Goal: Book appointment/travel/reservation

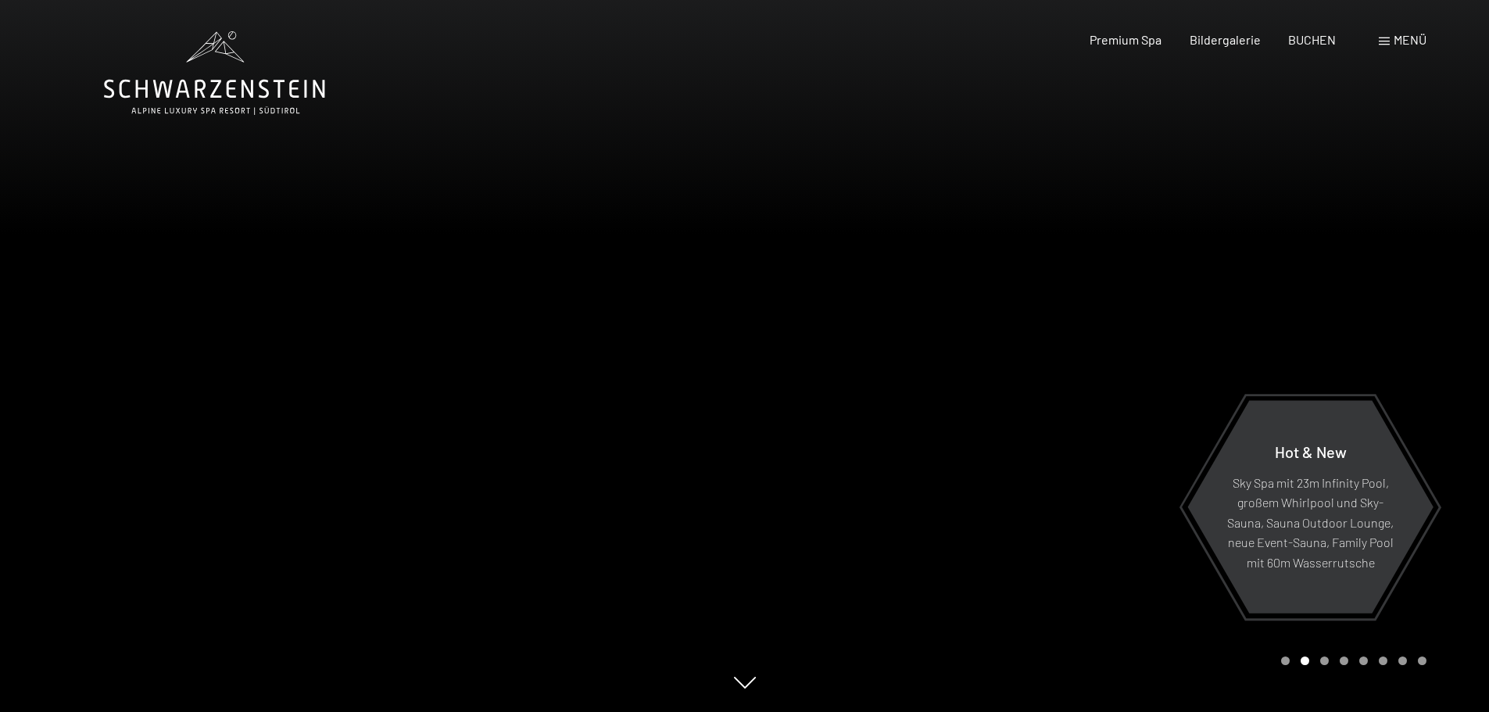
click at [1401, 34] on span "Menü" at bounding box center [1409, 39] width 33 height 15
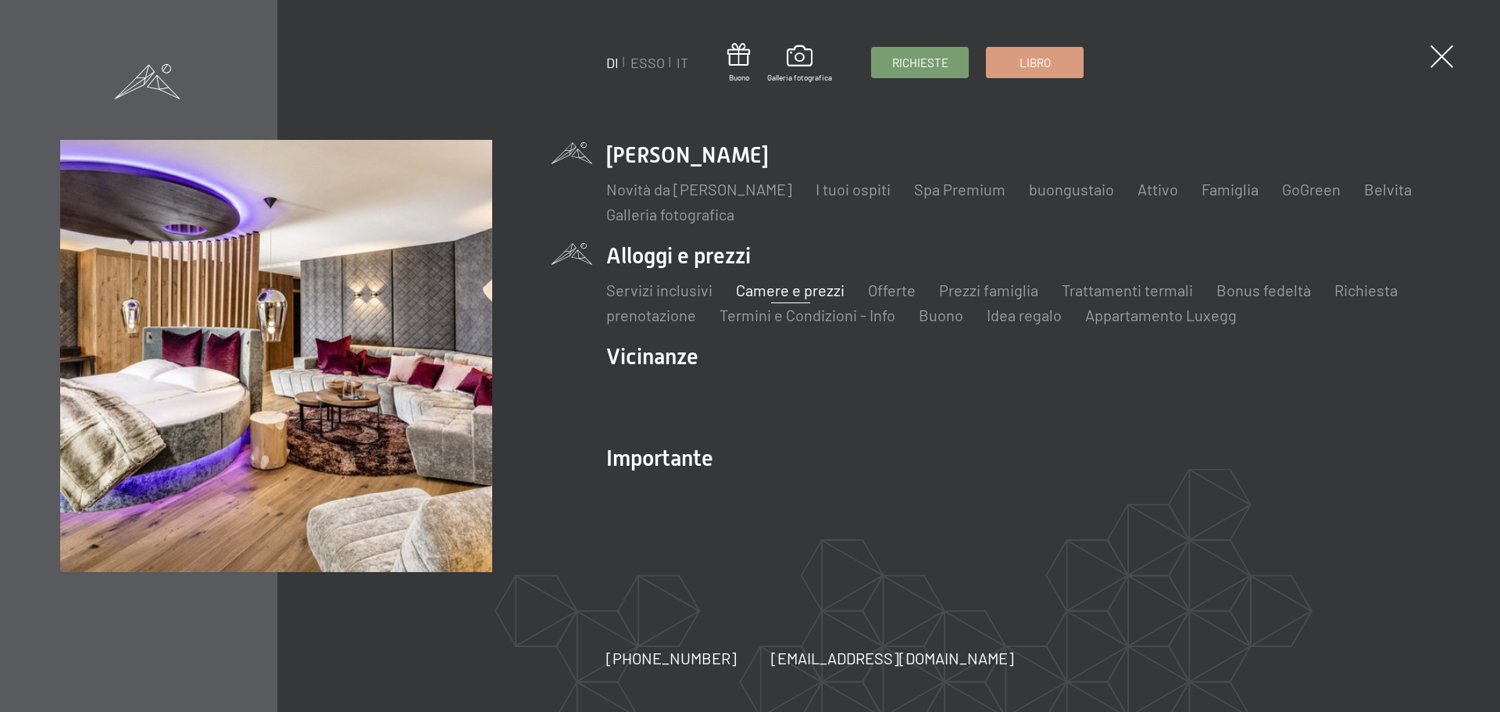
click at [811, 294] on font "Camere e prezzi" at bounding box center [790, 290] width 109 height 19
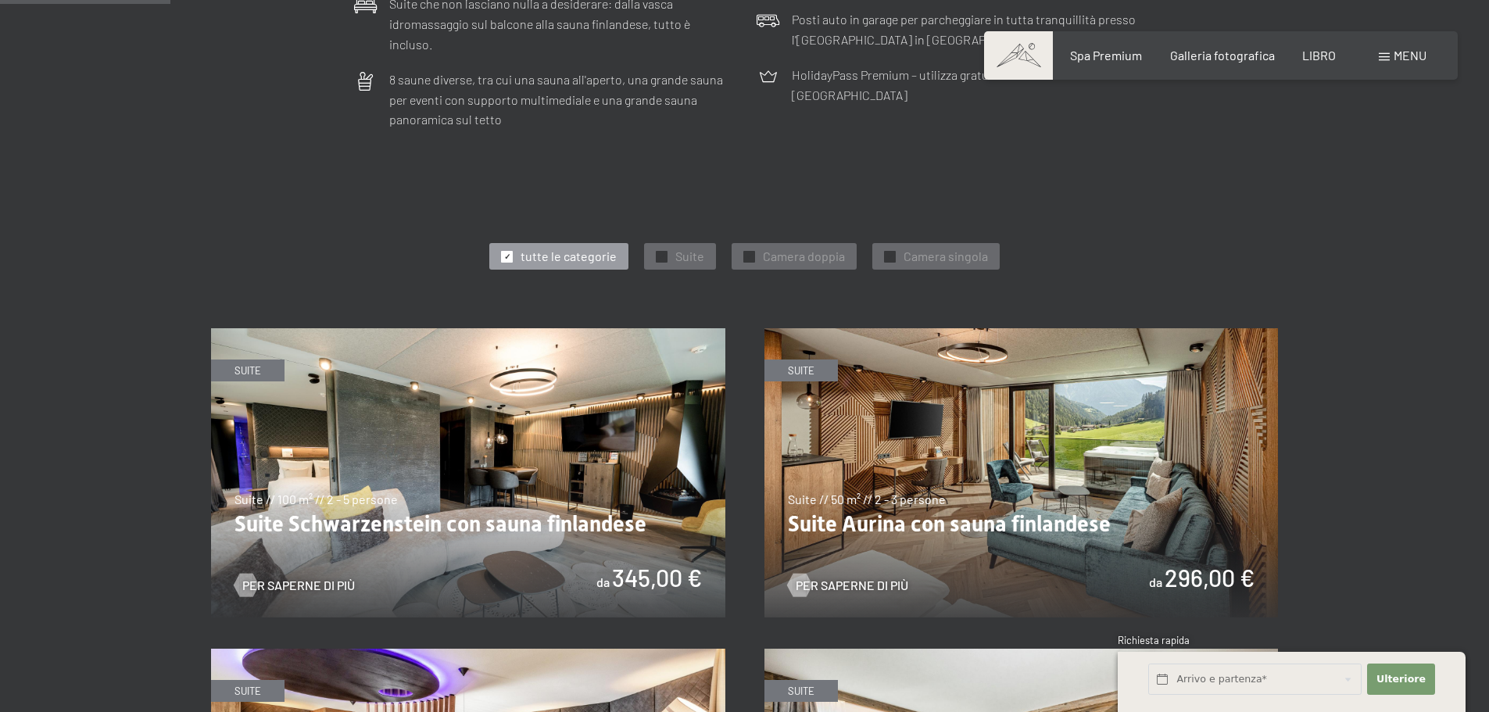
scroll to position [781, 0]
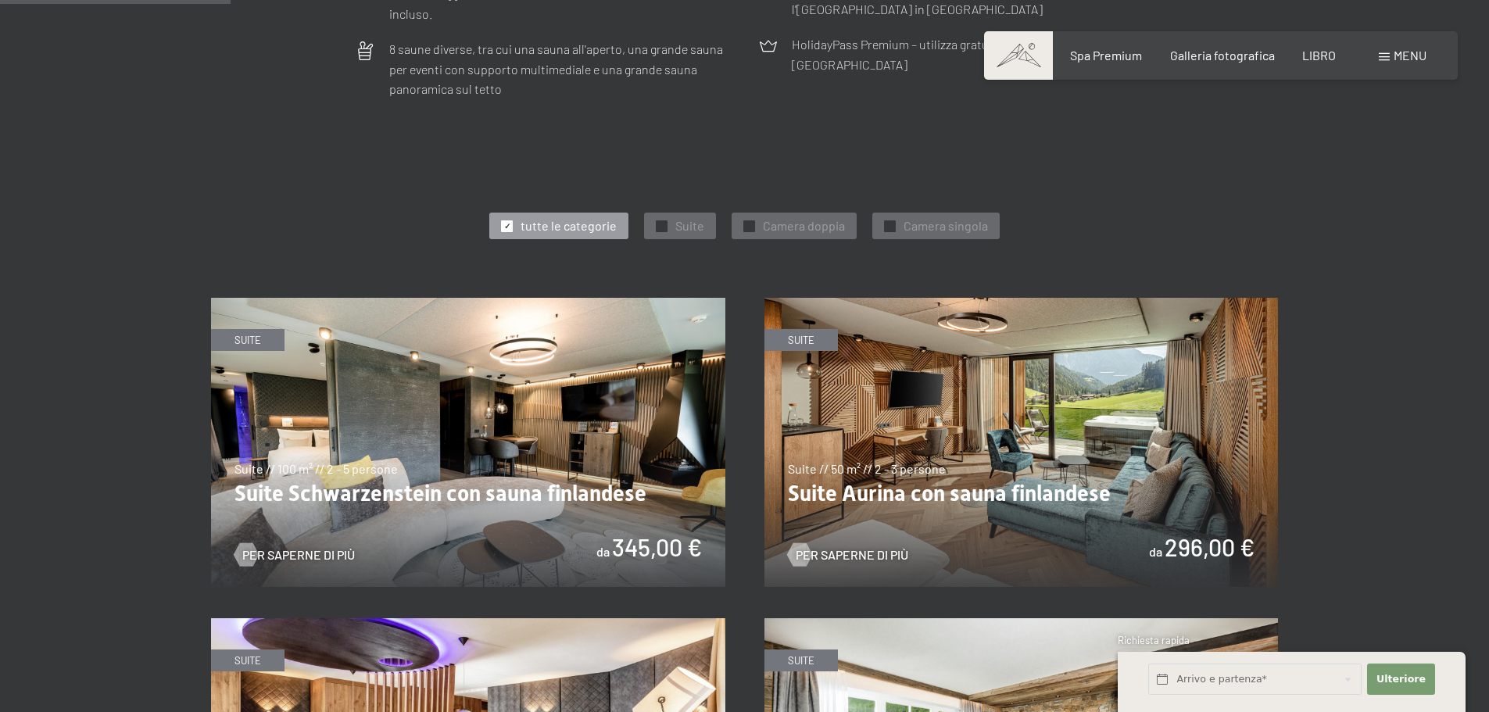
click at [942, 431] on img at bounding box center [1021, 442] width 514 height 289
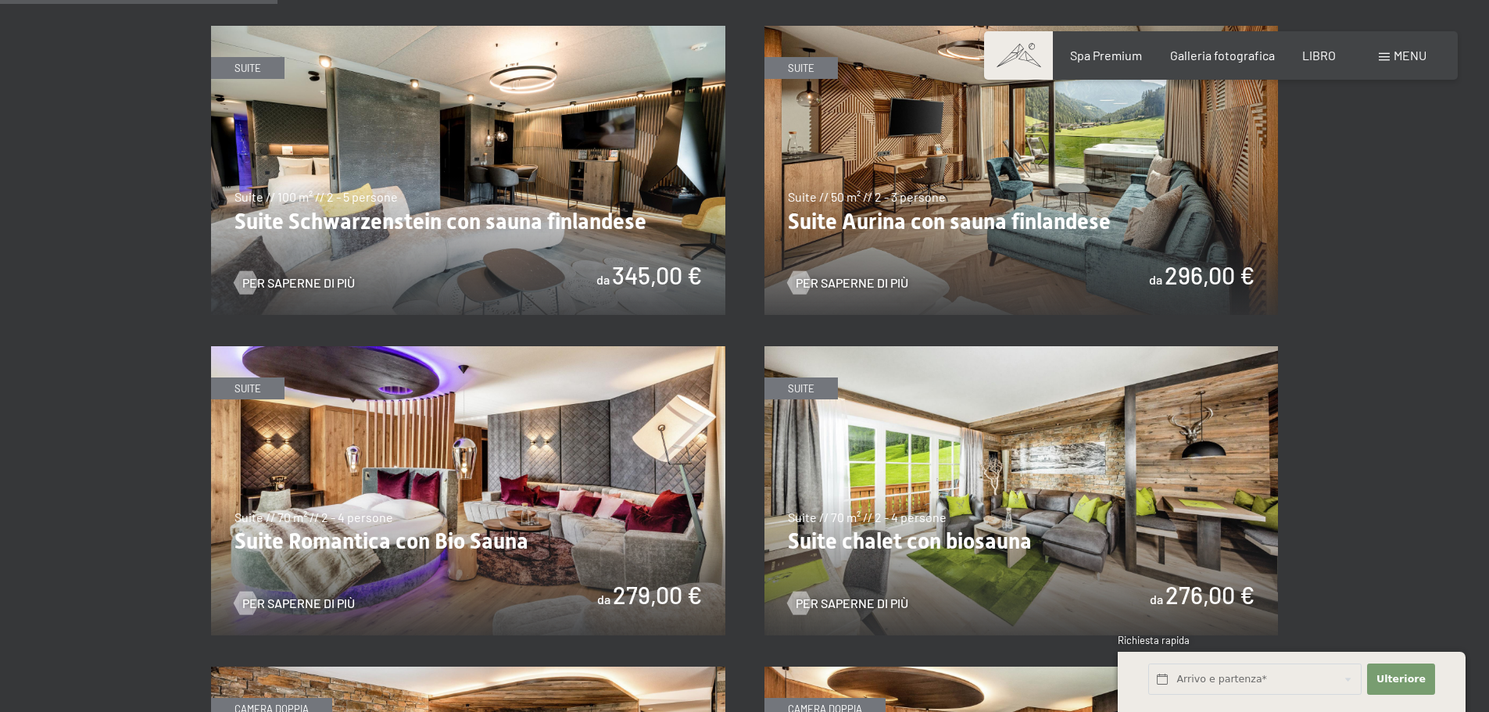
scroll to position [1094, 0]
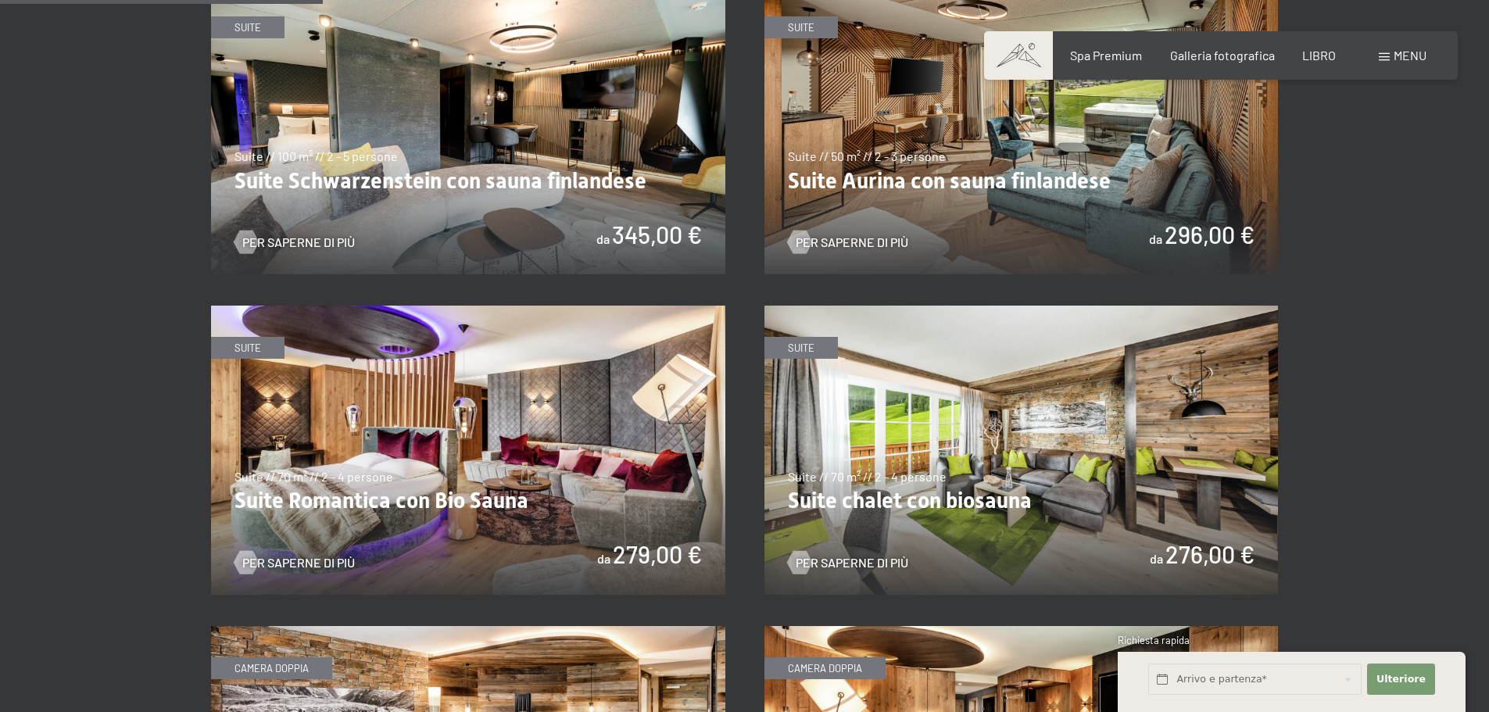
click at [518, 66] on img at bounding box center [468, 129] width 514 height 289
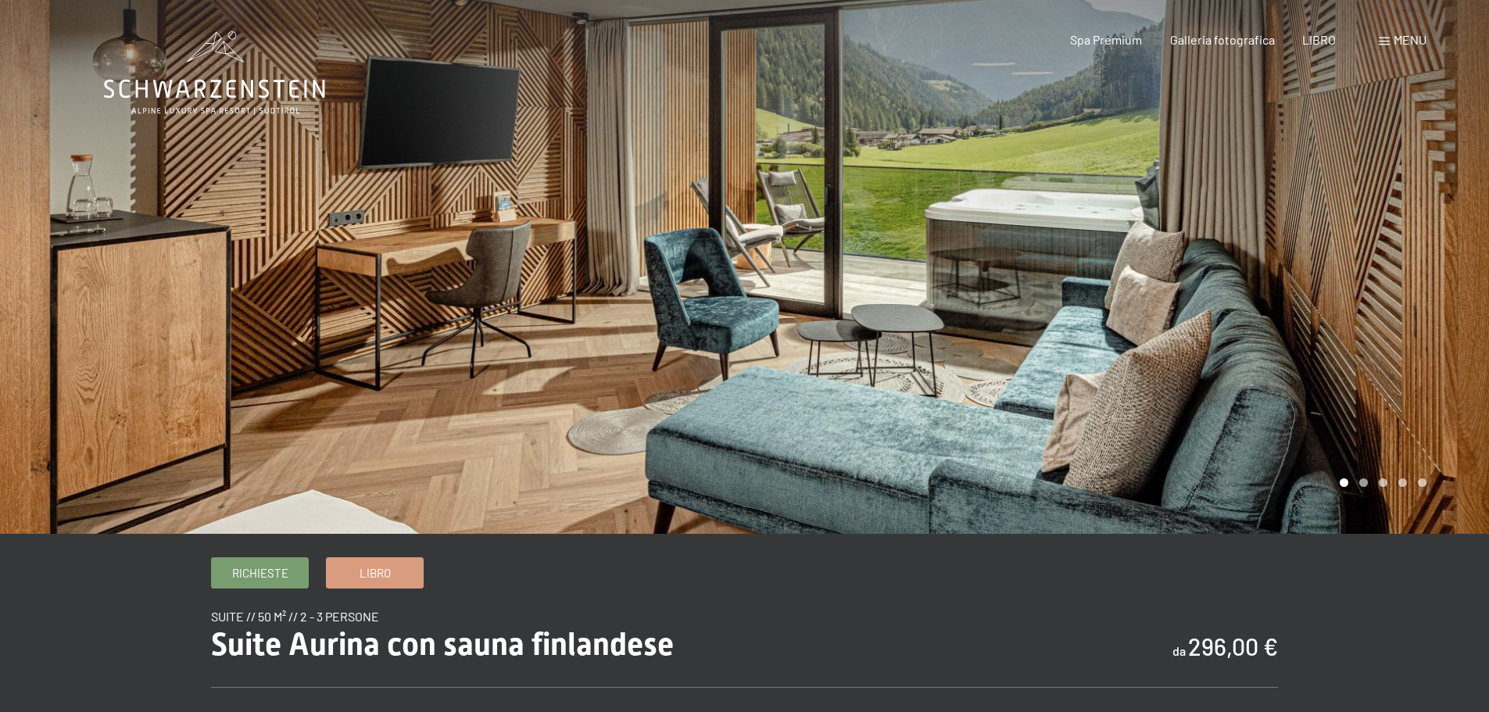
click at [1265, 231] on div at bounding box center [1117, 267] width 745 height 534
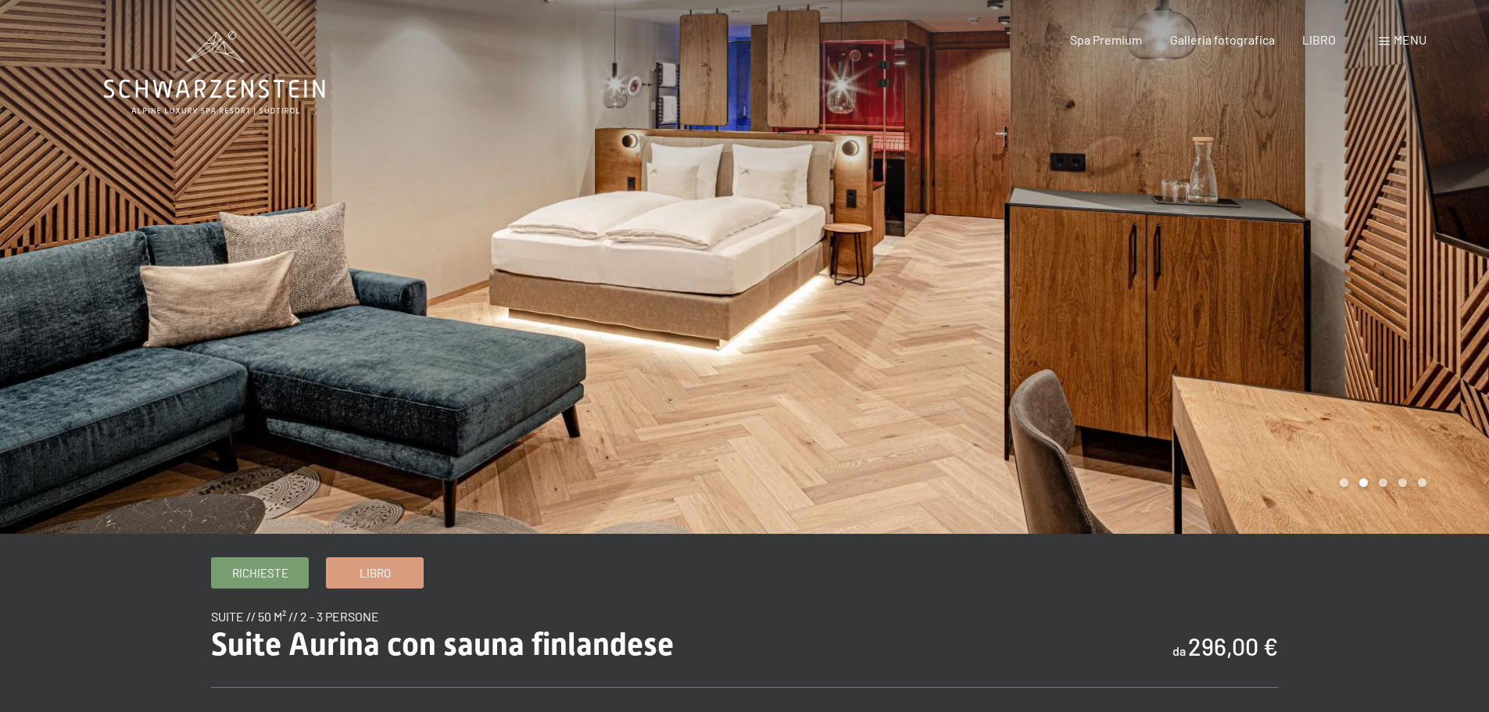
click at [1265, 231] on div at bounding box center [1117, 267] width 745 height 534
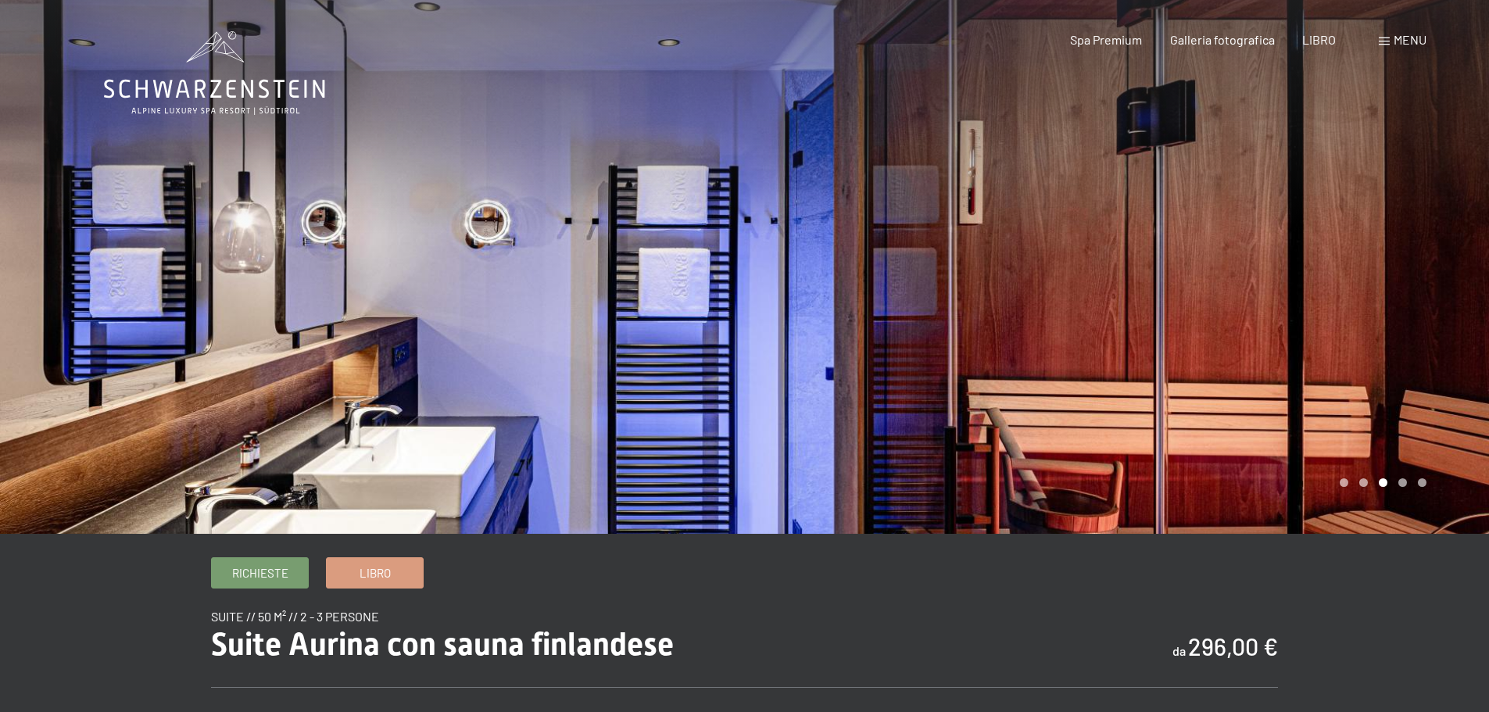
click at [1265, 231] on div at bounding box center [1117, 267] width 745 height 534
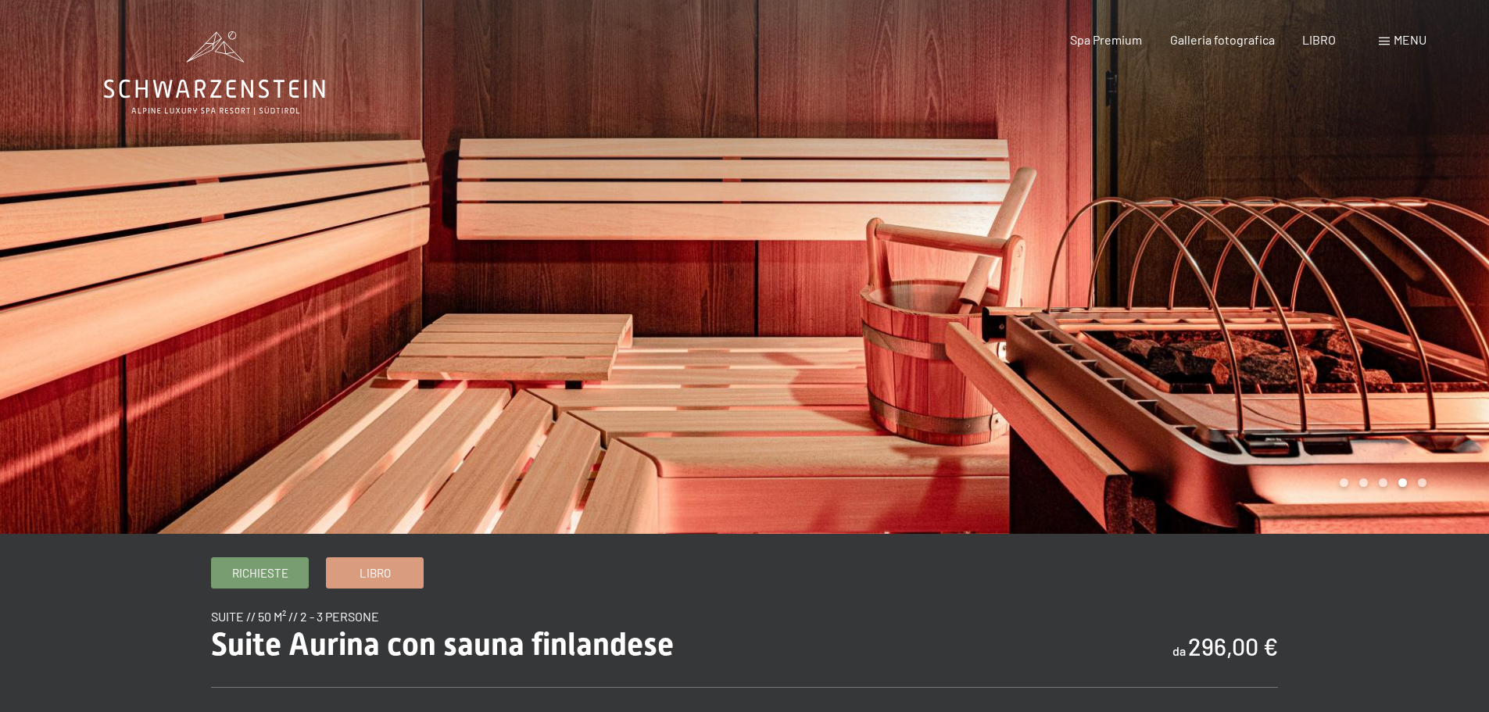
click at [1265, 231] on div at bounding box center [1117, 267] width 745 height 534
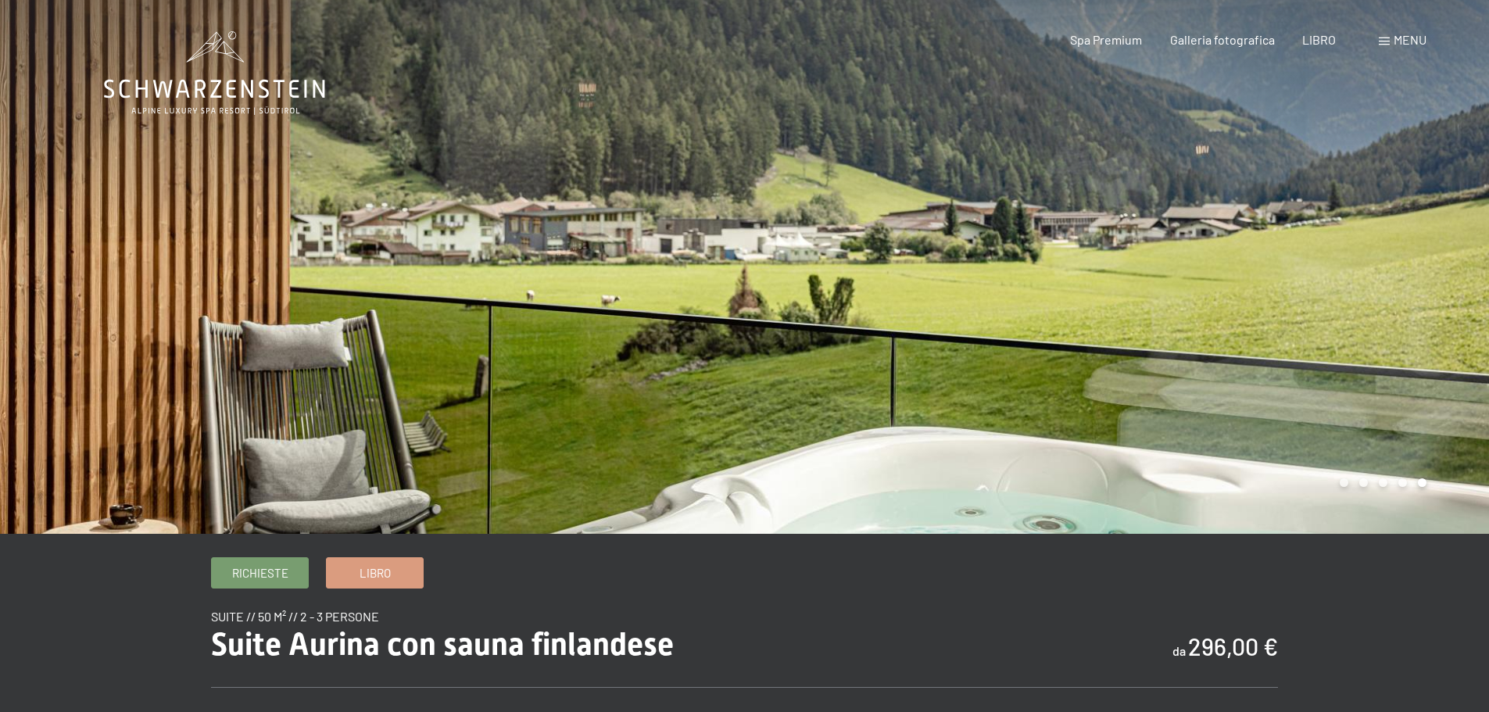
click at [1265, 231] on div at bounding box center [1117, 267] width 745 height 534
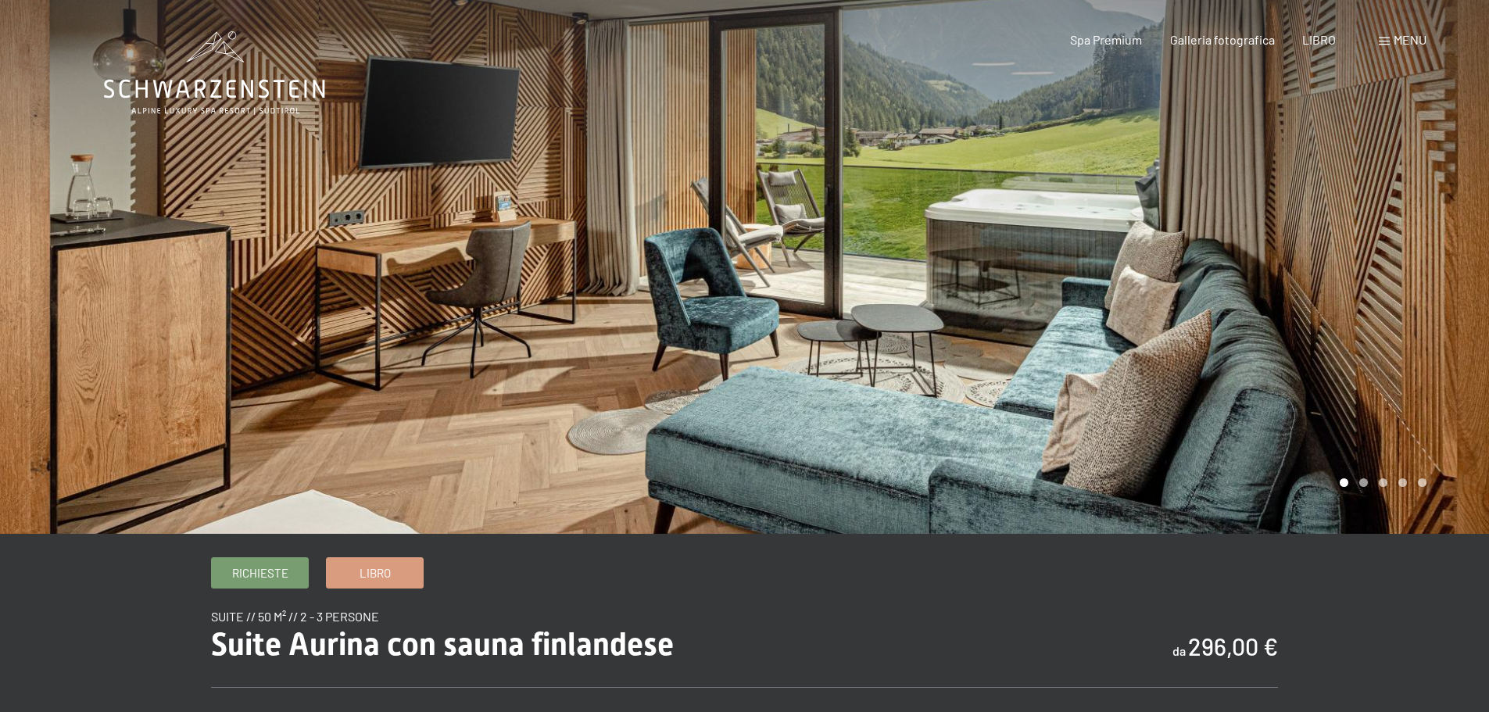
click at [1265, 231] on div at bounding box center [1117, 267] width 745 height 534
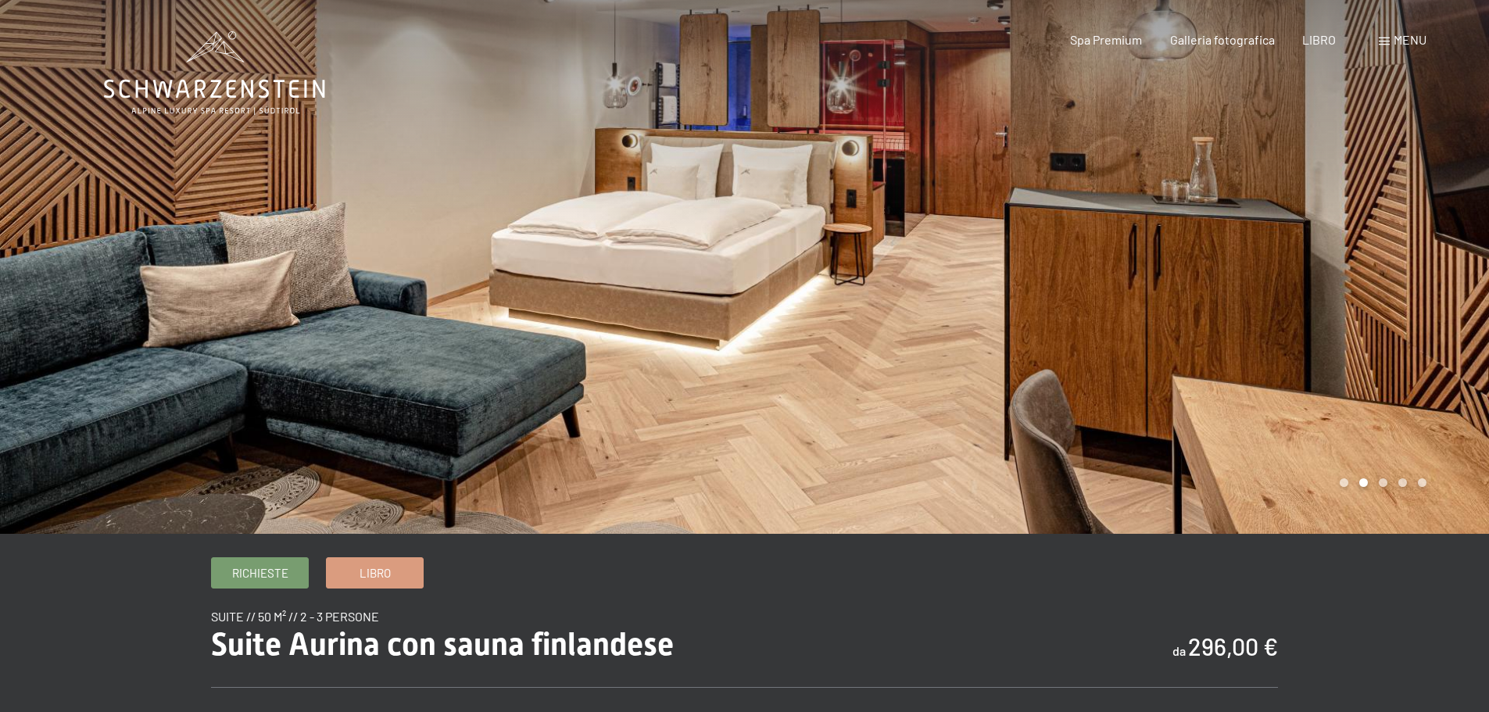
click at [1265, 231] on div at bounding box center [1117, 267] width 745 height 534
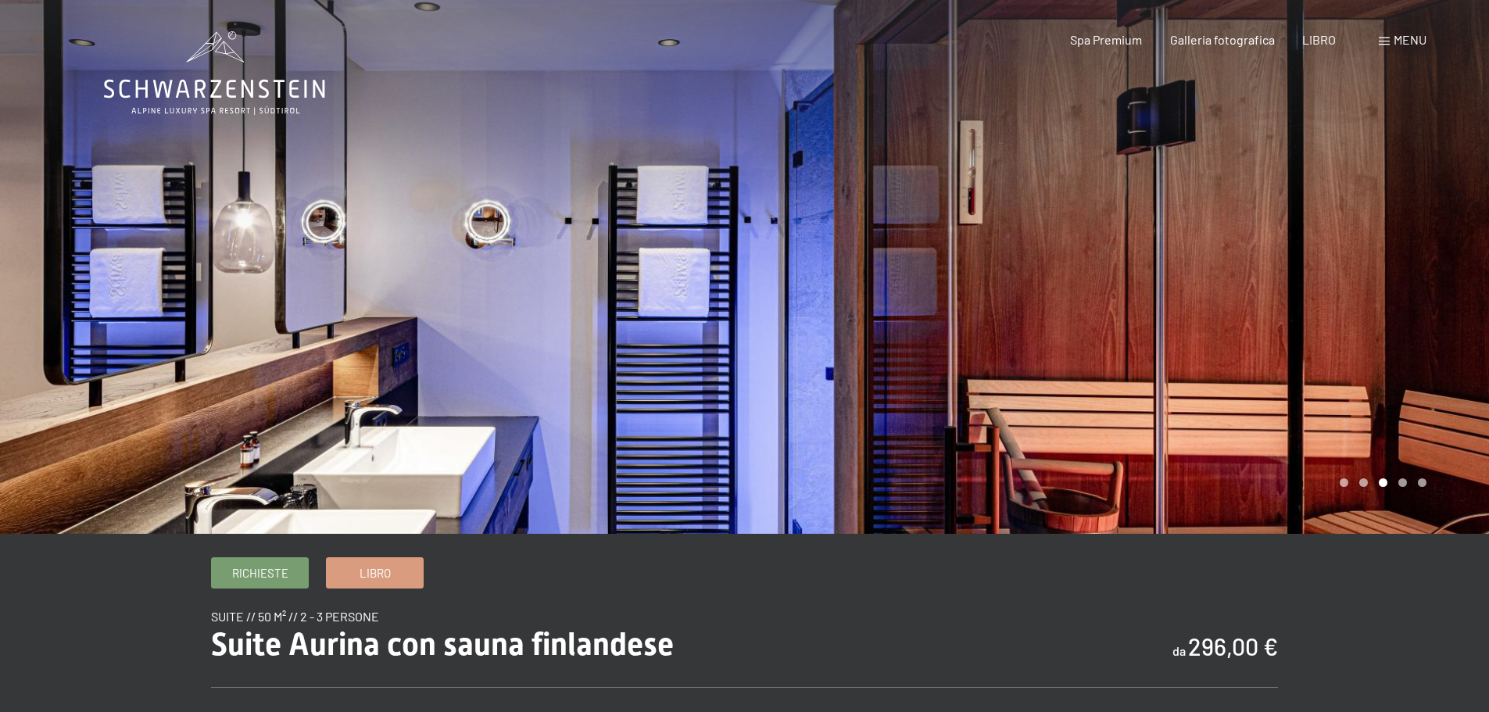
click at [1265, 231] on div at bounding box center [1117, 267] width 745 height 534
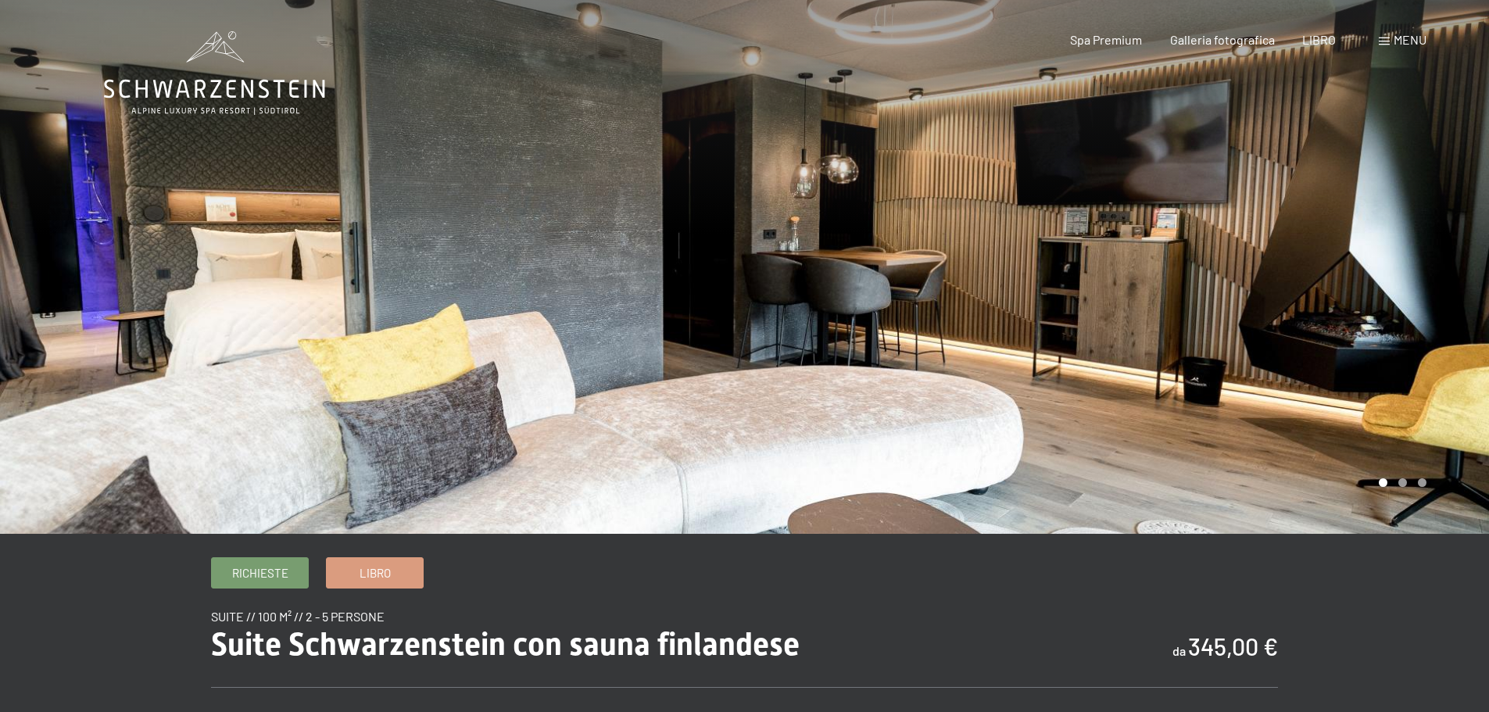
click at [1384, 304] on div at bounding box center [1117, 267] width 745 height 534
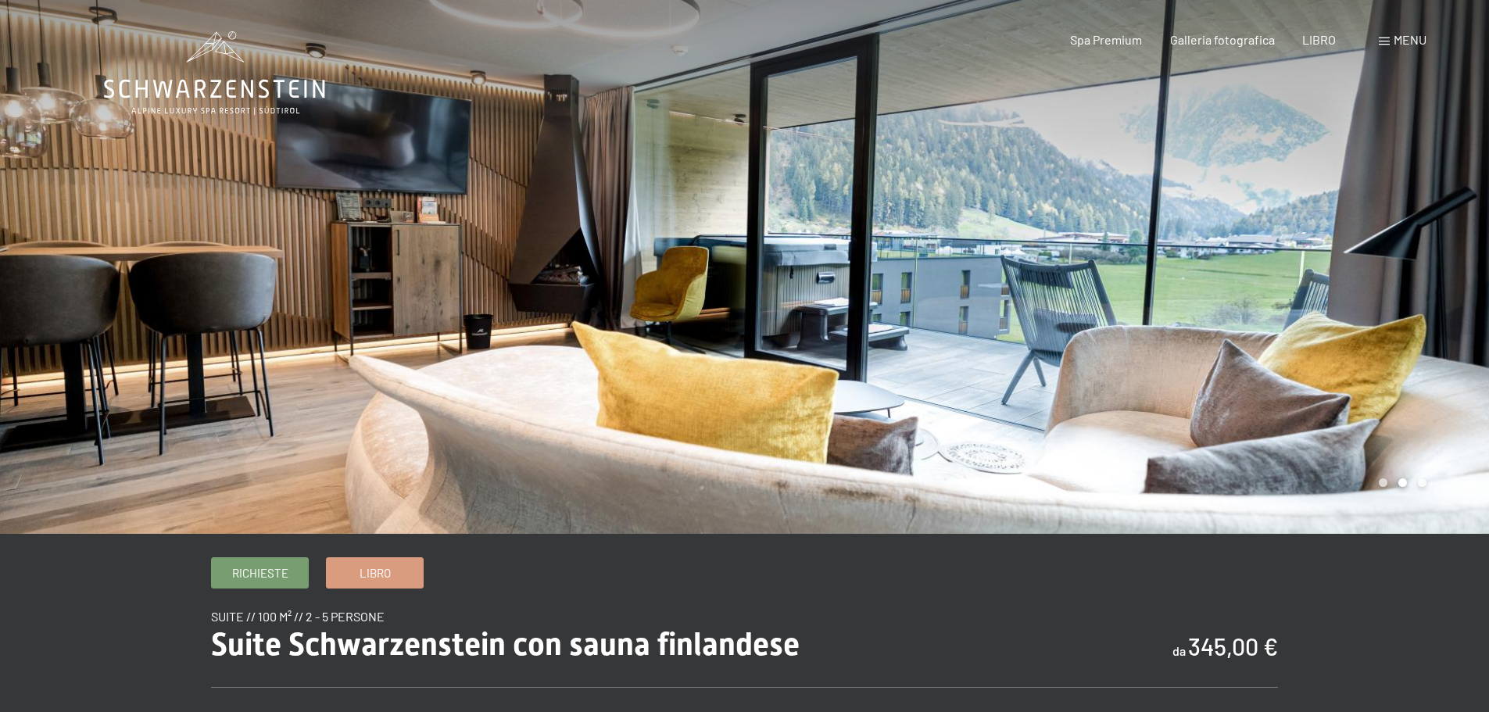
click at [1384, 304] on div at bounding box center [1117, 267] width 745 height 534
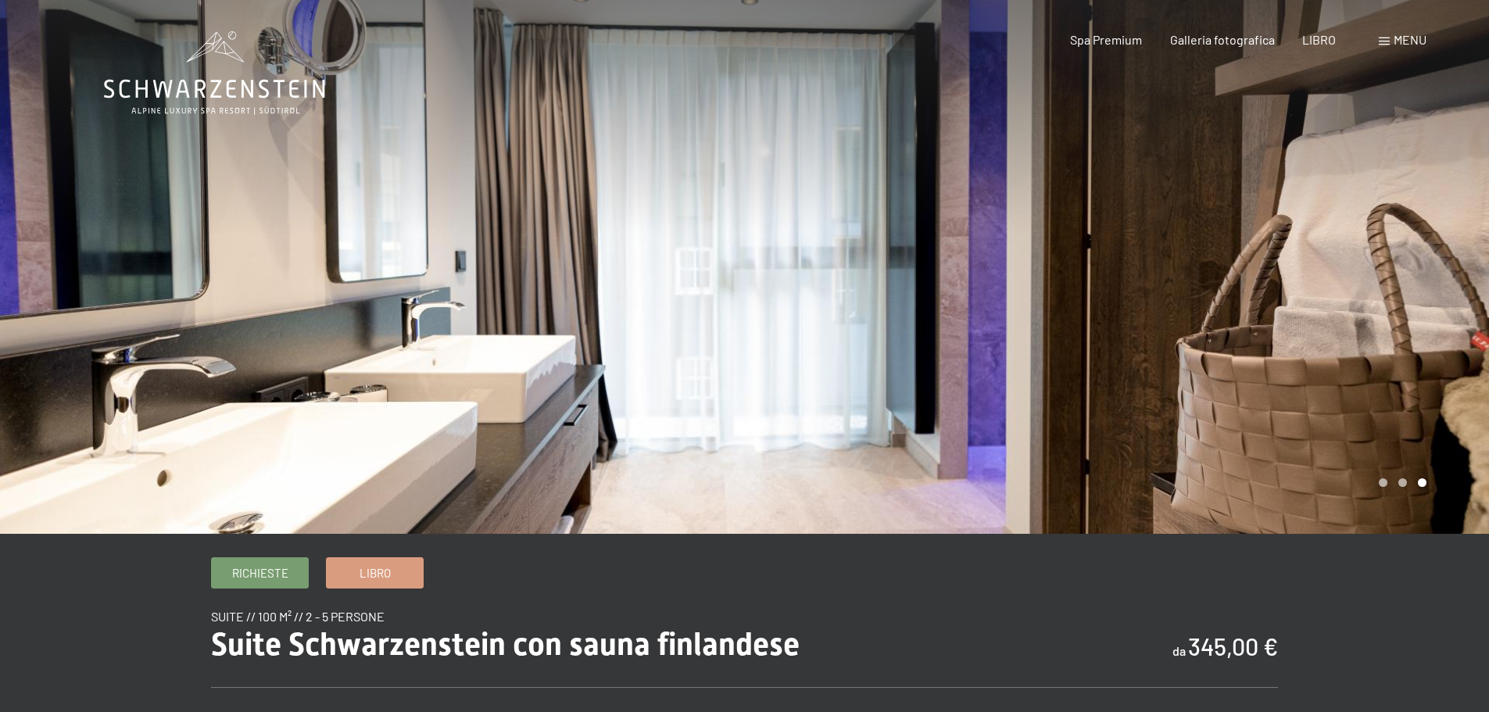
click at [1384, 304] on div at bounding box center [1117, 267] width 745 height 534
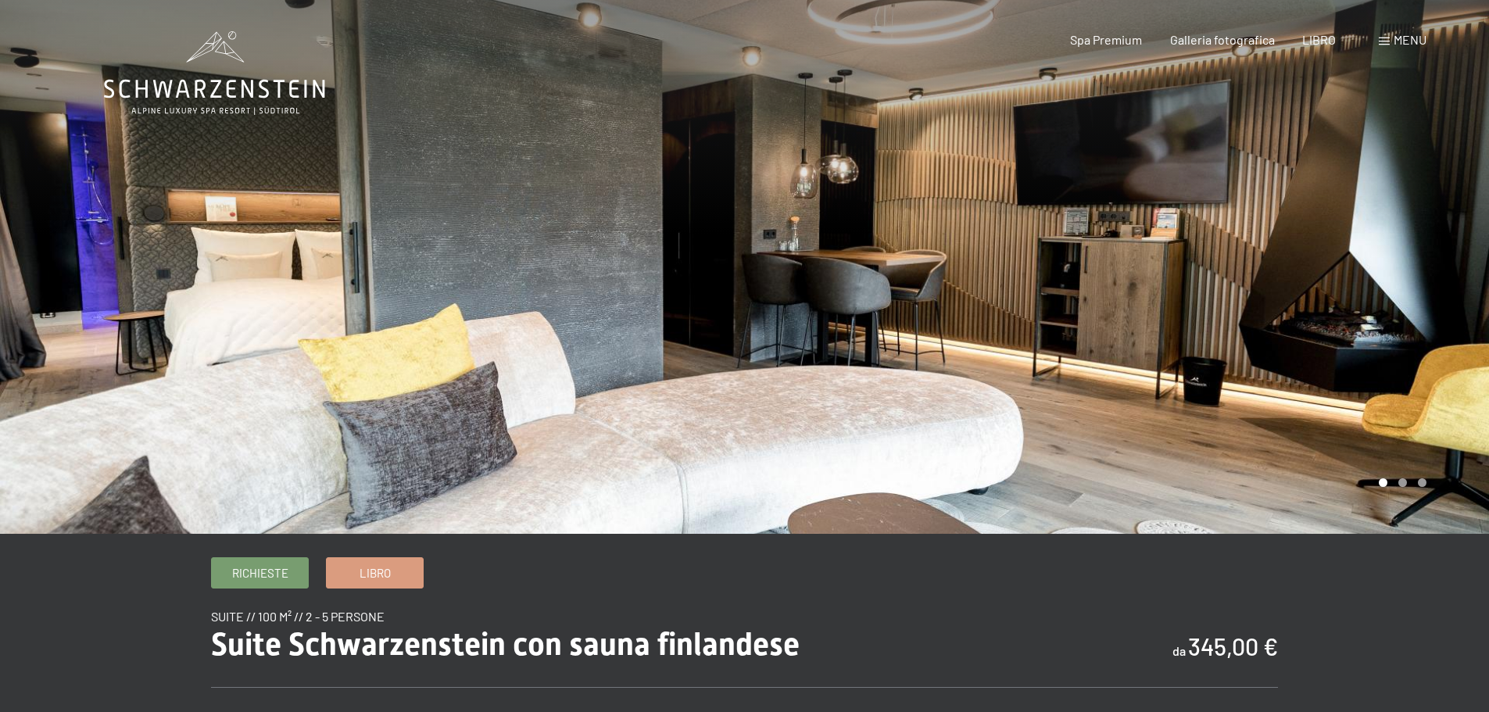
click at [1384, 304] on div at bounding box center [1117, 267] width 745 height 534
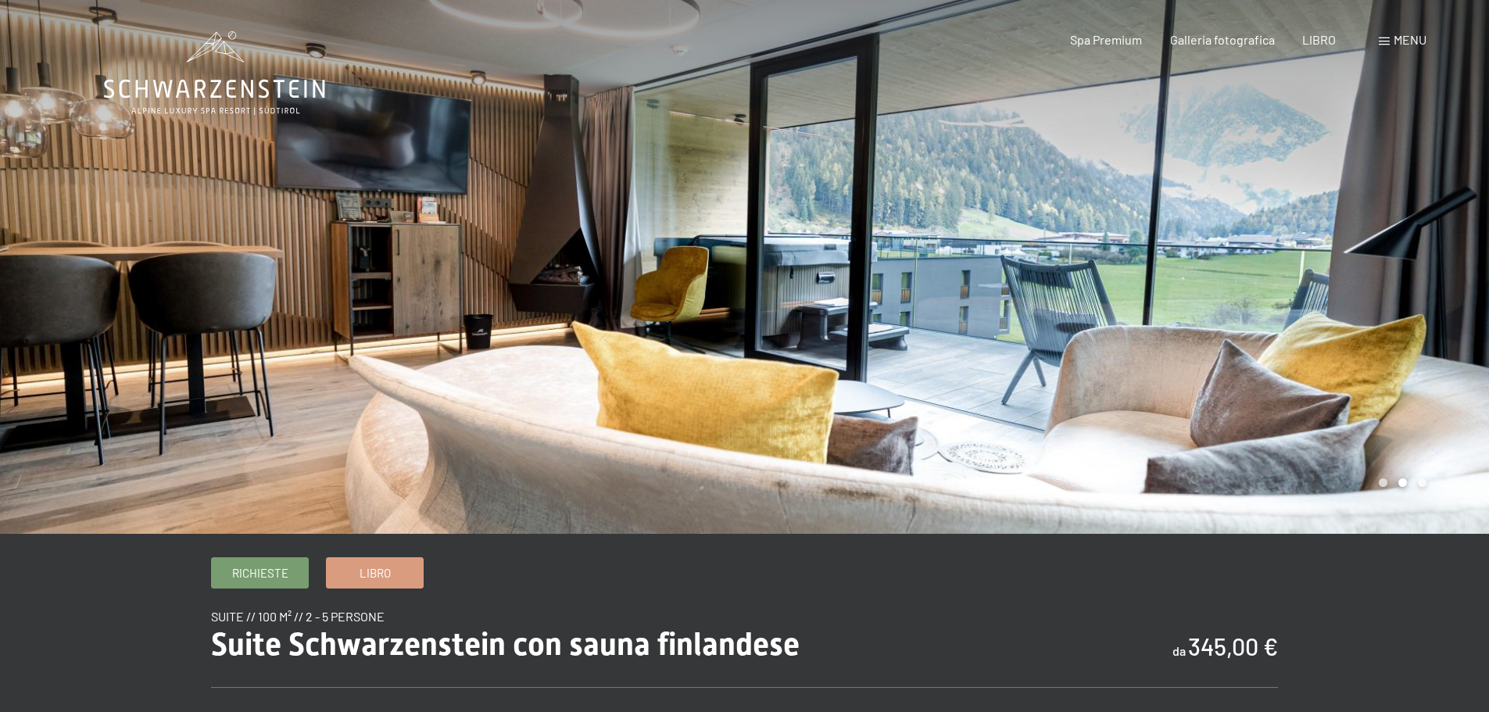
click at [1384, 304] on div at bounding box center [1117, 267] width 745 height 534
